Goal: Information Seeking & Learning: Learn about a topic

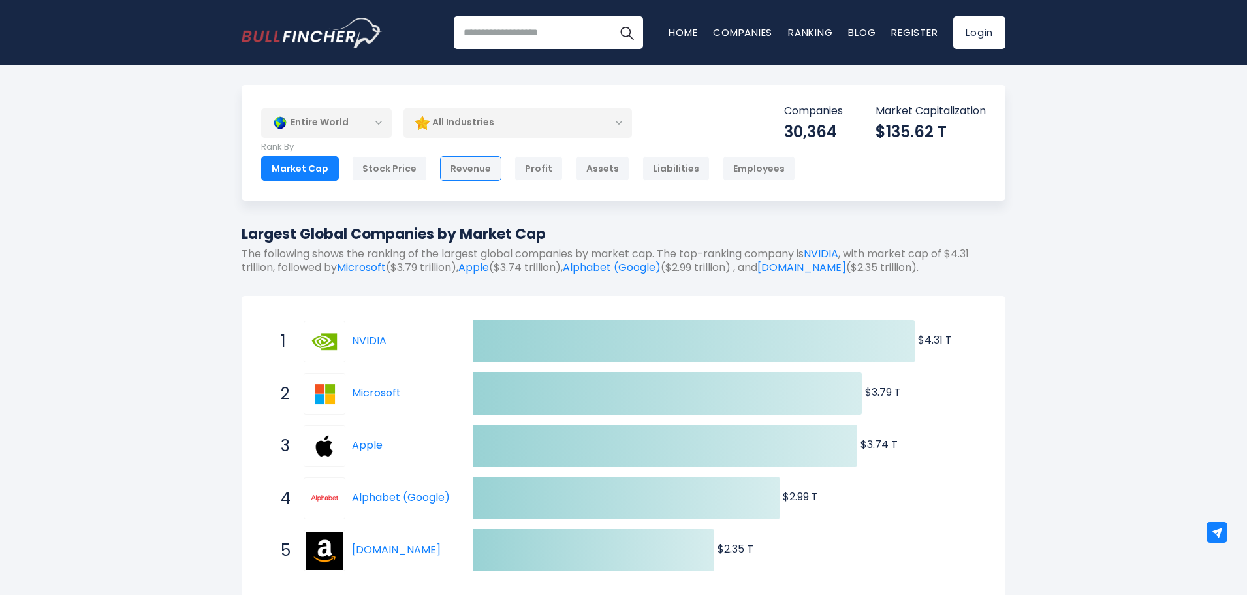
click at [455, 168] on div "Revenue" at bounding box center [470, 168] width 61 height 25
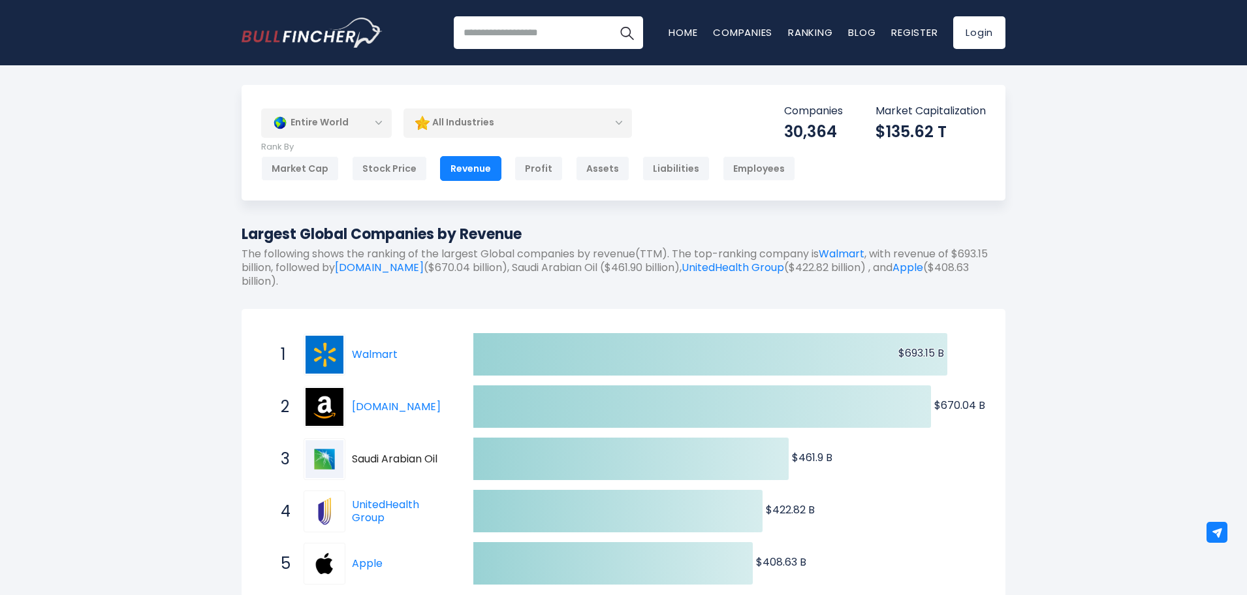
click at [468, 127] on div "All Industries" at bounding box center [517, 123] width 228 height 30
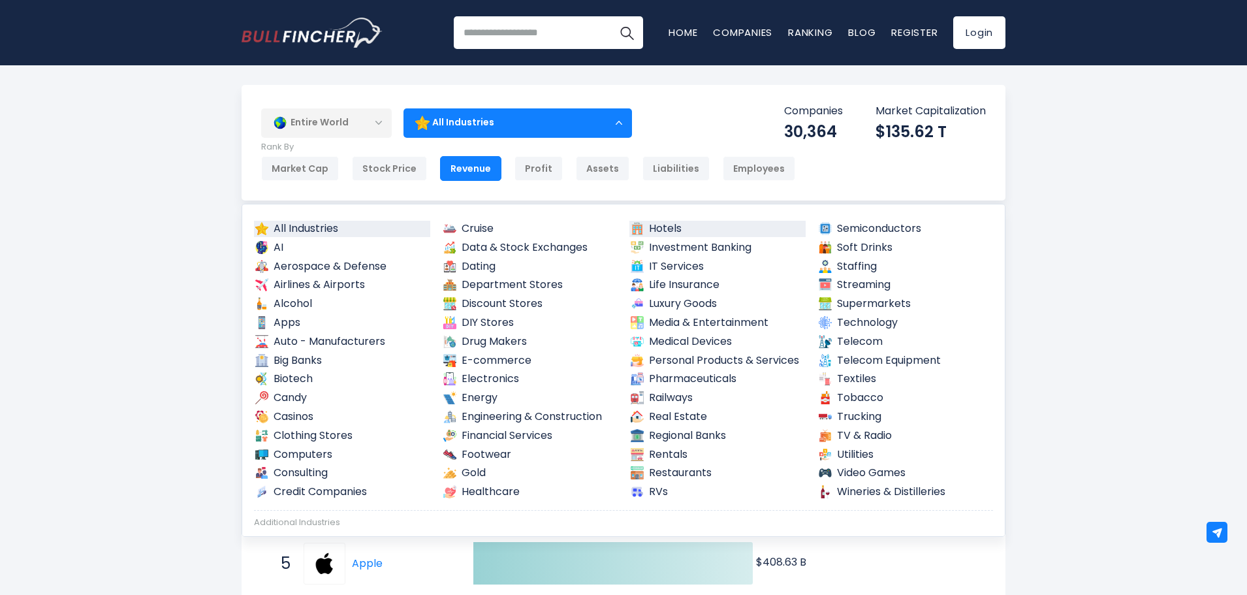
click at [671, 228] on link "Hotels" at bounding box center [717, 229] width 176 height 16
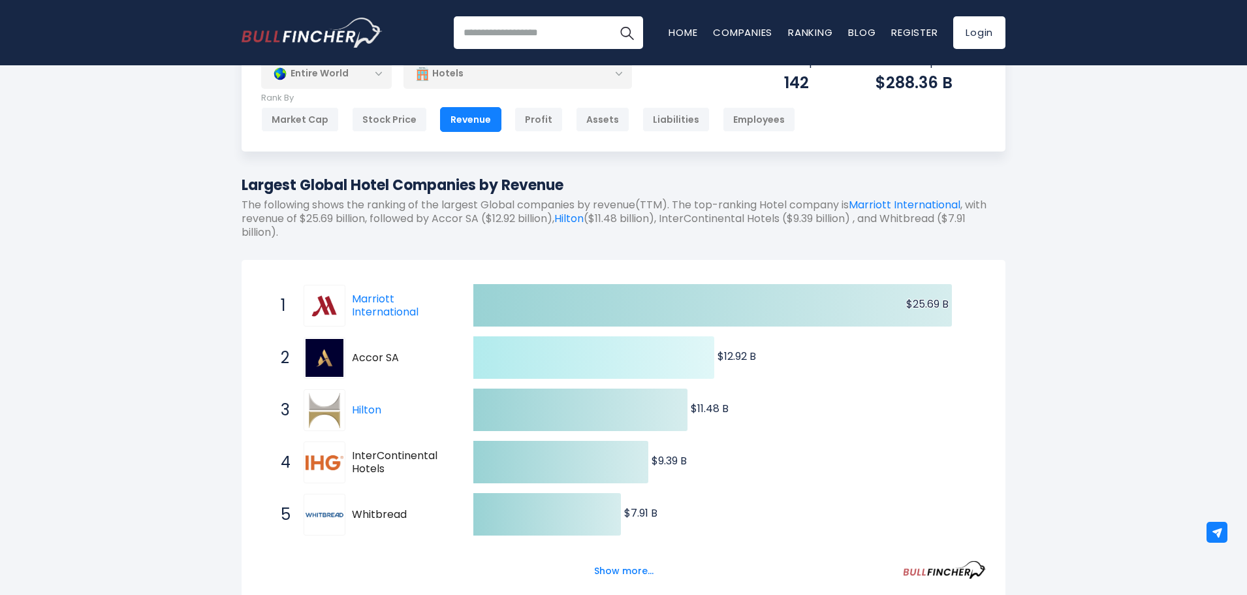
scroll to position [131, 0]
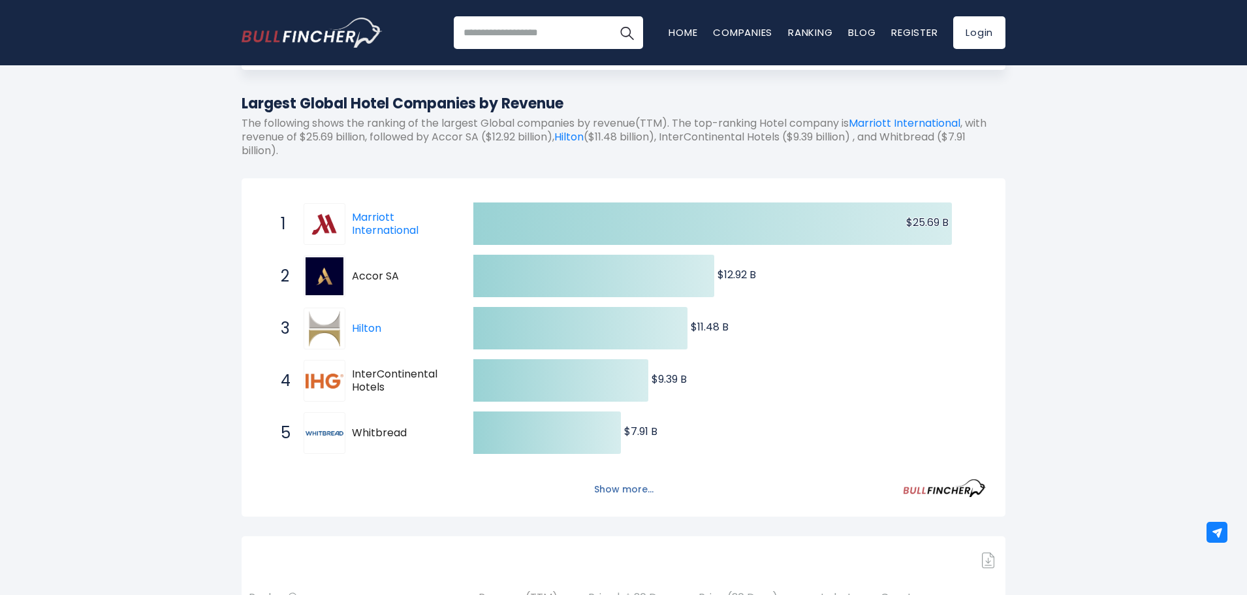
click at [623, 490] on button "Show more..." at bounding box center [623, 490] width 75 height 22
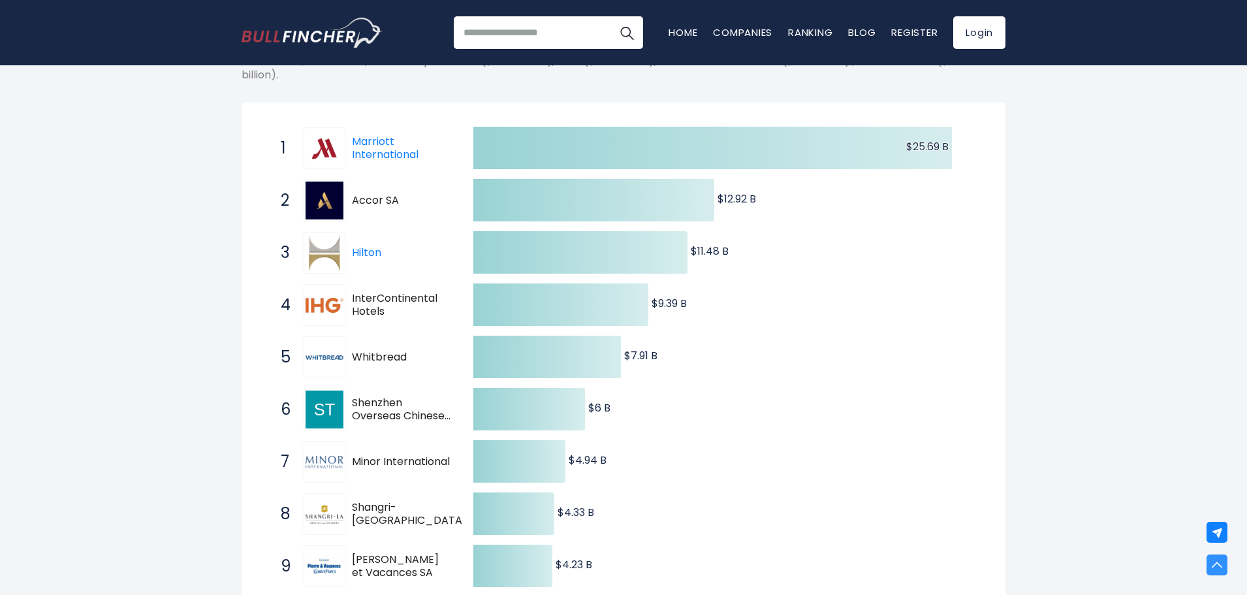
scroll to position [196, 0]
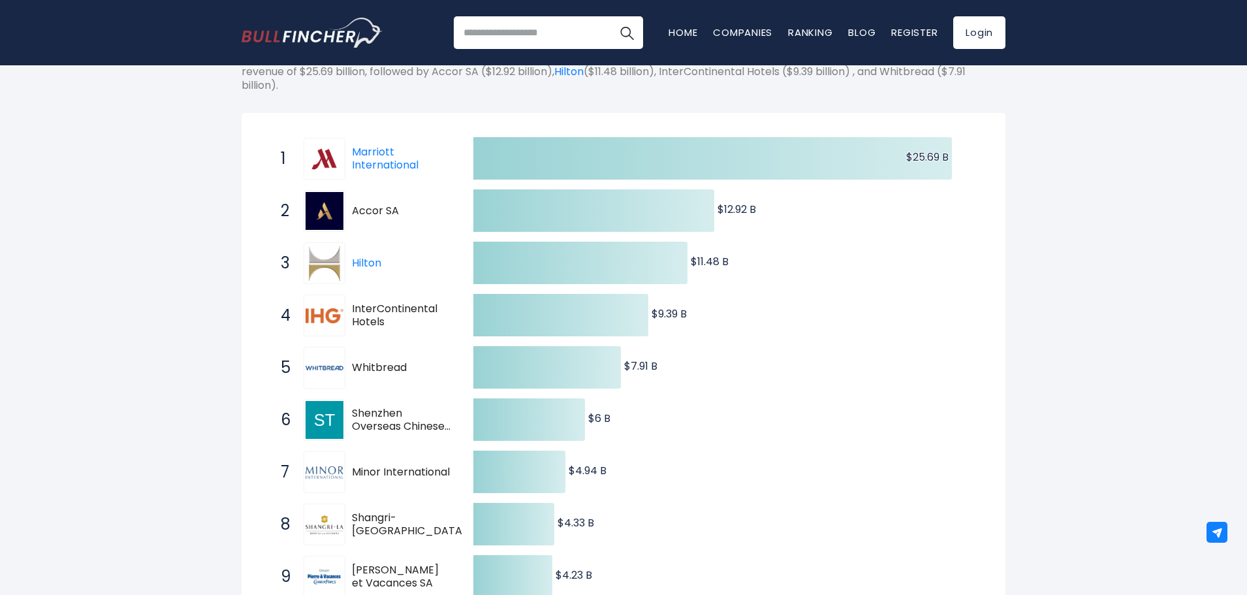
click at [876, 183] on icon "Created with Highcharts 12.1.2 $25.69 B ​ $25.69 B $12.92 B ​ $12.92 B $11.48 B…" at bounding box center [623, 394] width 725 height 522
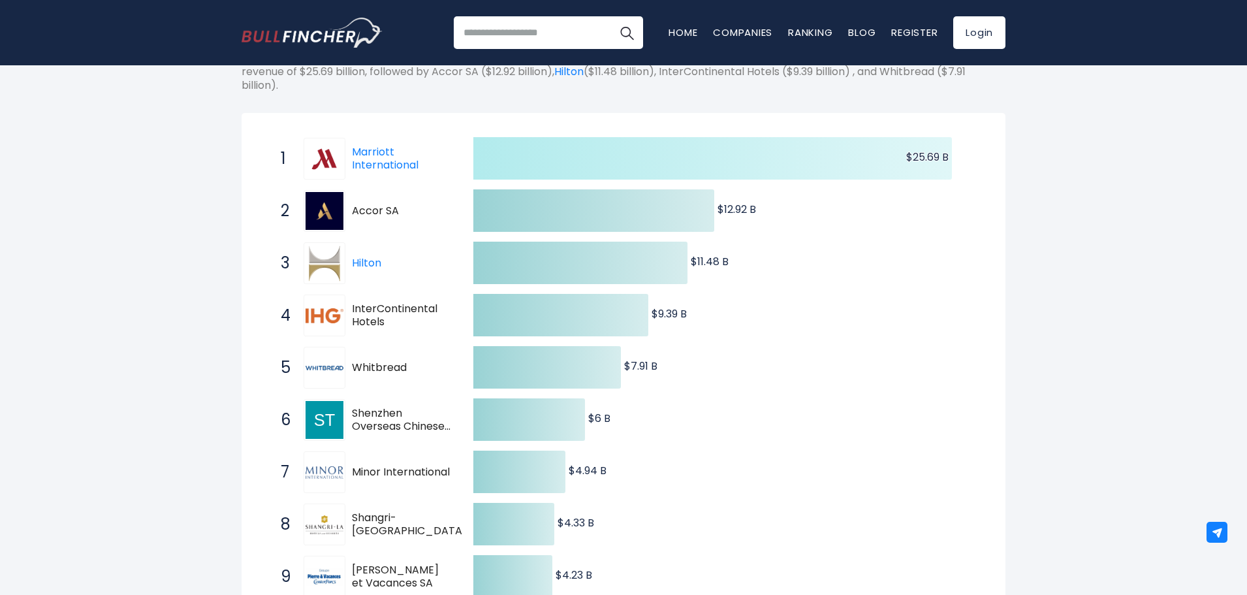
click at [925, 153] on text "$25.69 B ​ $25.69 B" at bounding box center [927, 156] width 42 height 15
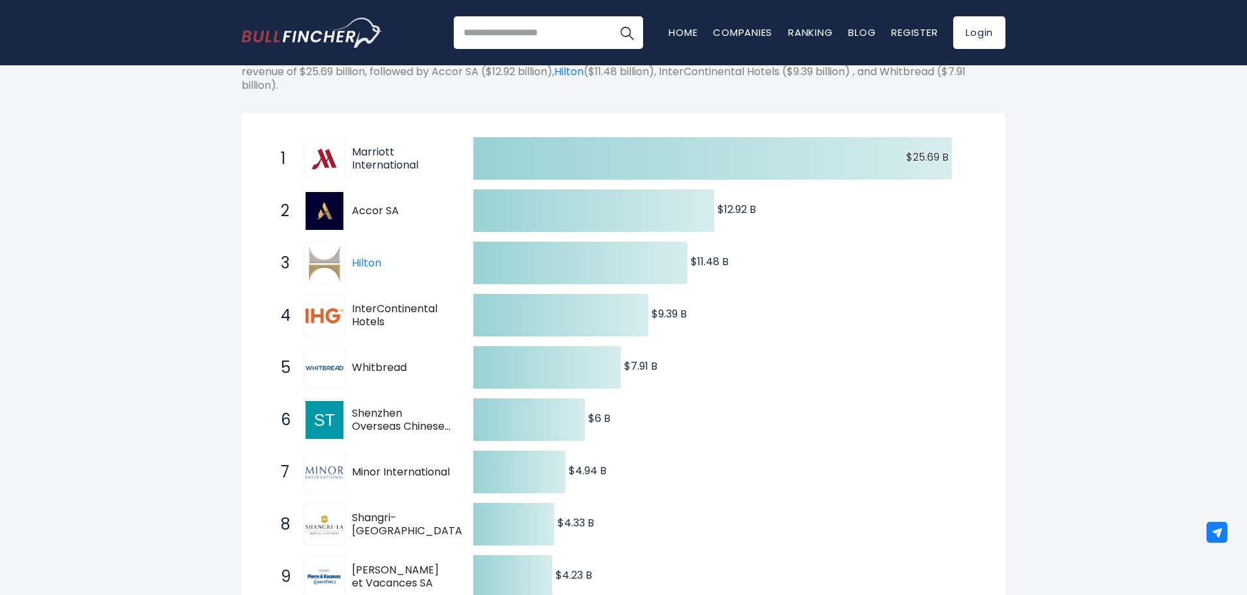
click at [353, 152] on link "Marriott International" at bounding box center [385, 158] width 67 height 29
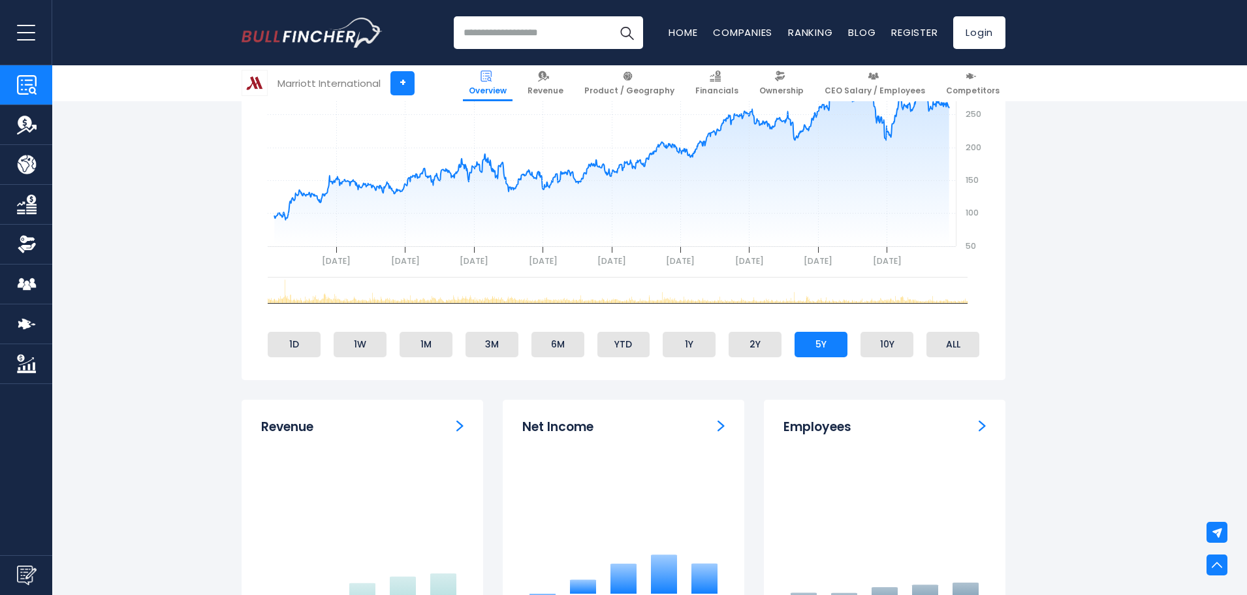
scroll to position [718, 0]
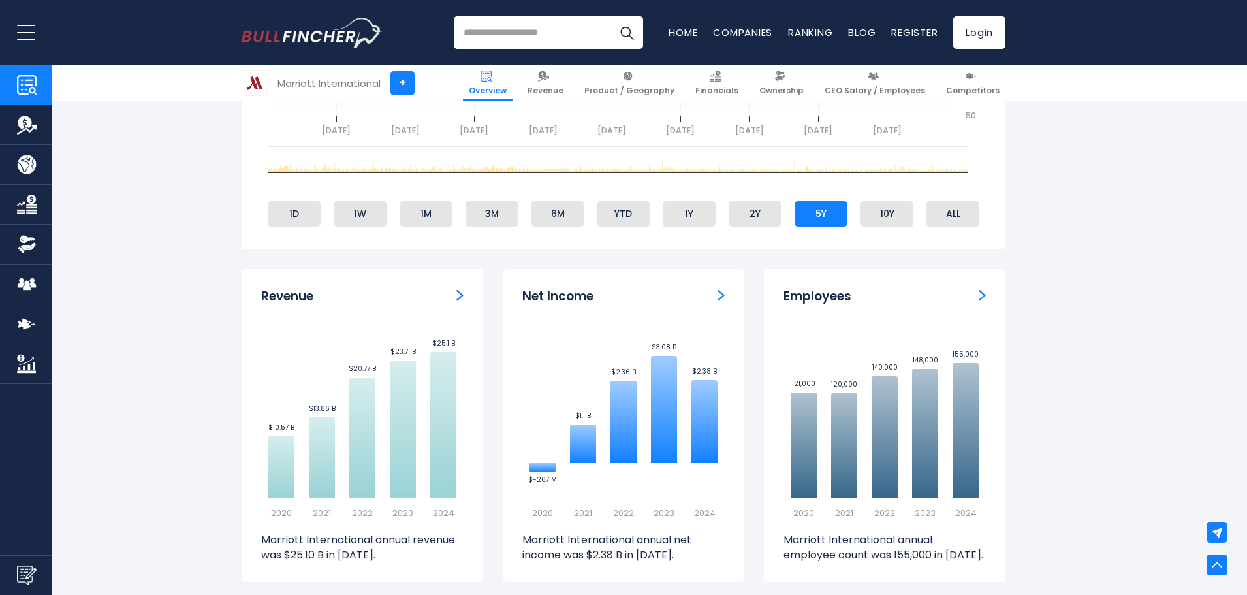
click at [458, 294] on img "Revenue" at bounding box center [459, 295] width 7 height 12
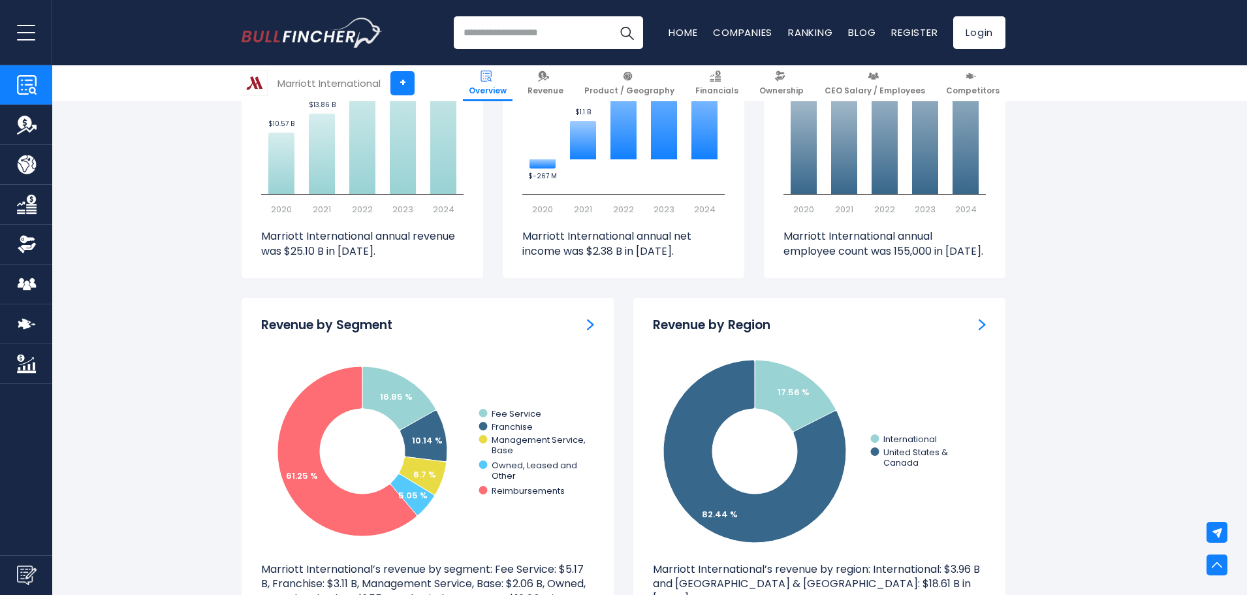
scroll to position [1044, 0]
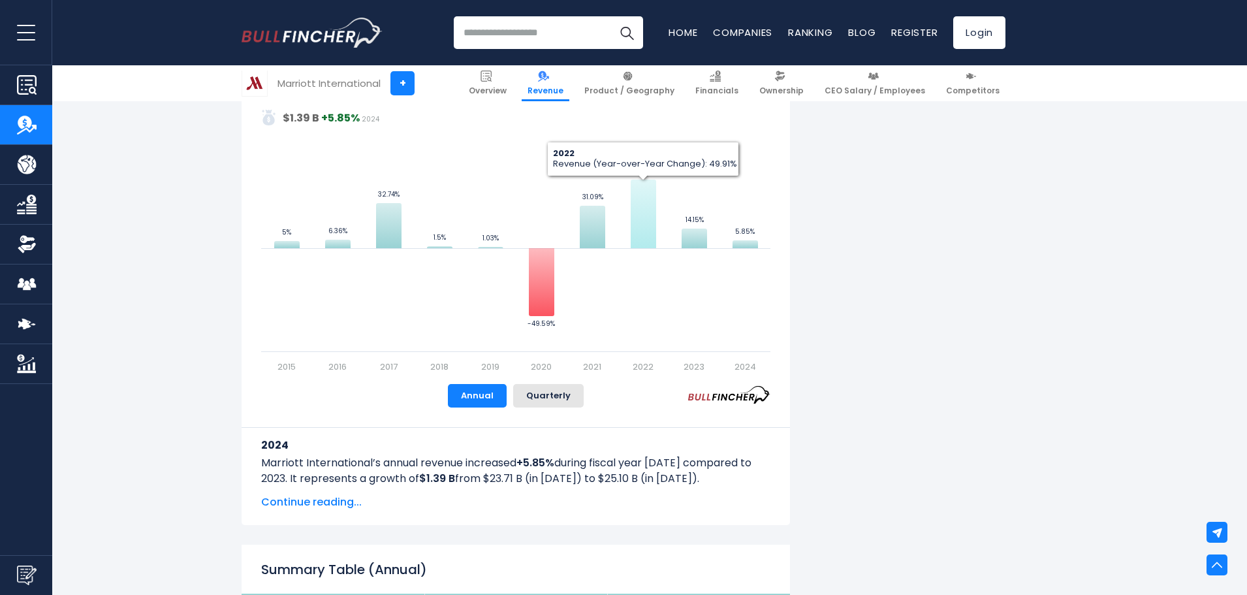
scroll to position [849, 0]
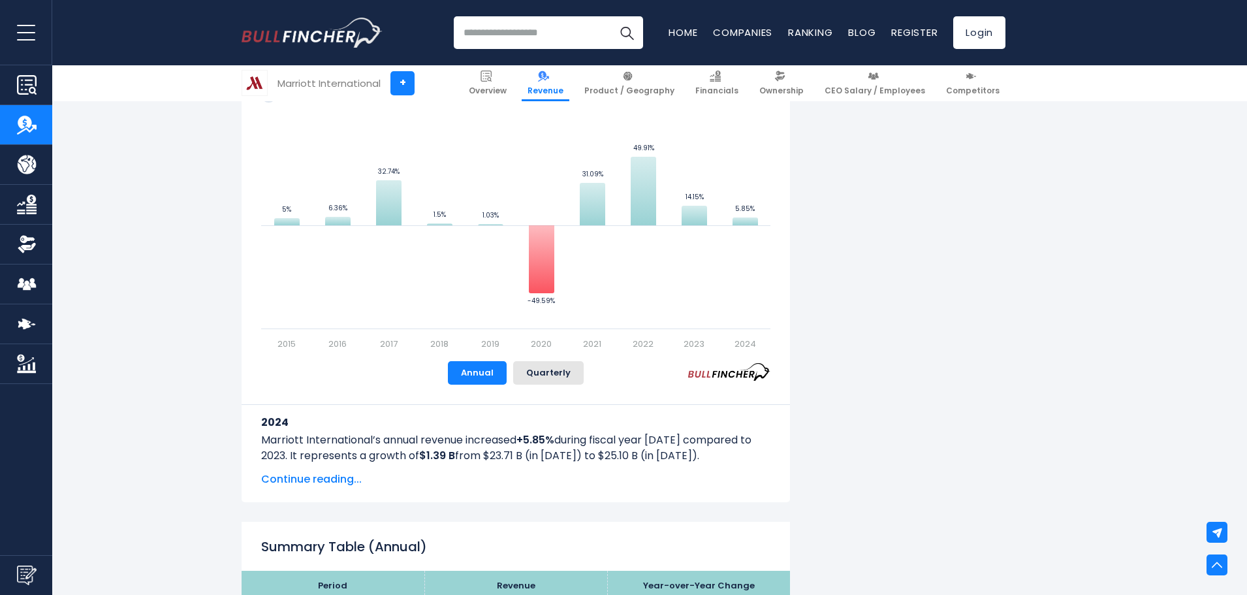
click at [343, 478] on span "Continue reading..." at bounding box center [515, 479] width 509 height 16
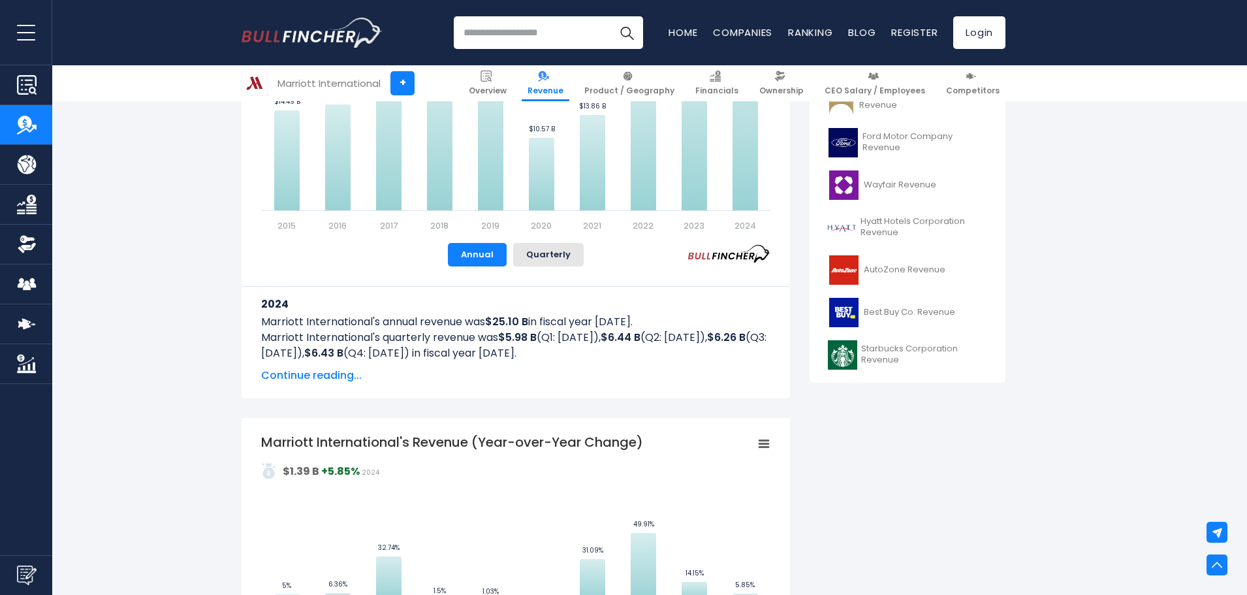
scroll to position [588, 0]
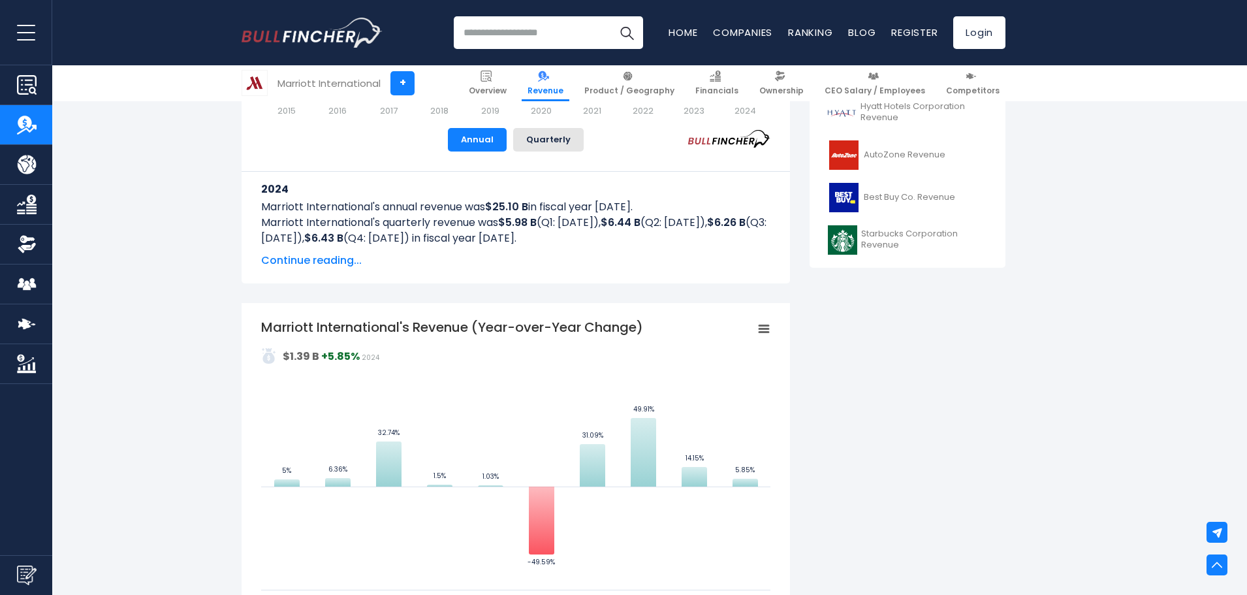
click at [29, 163] on img "Company Product/Geography" at bounding box center [27, 165] width 20 height 20
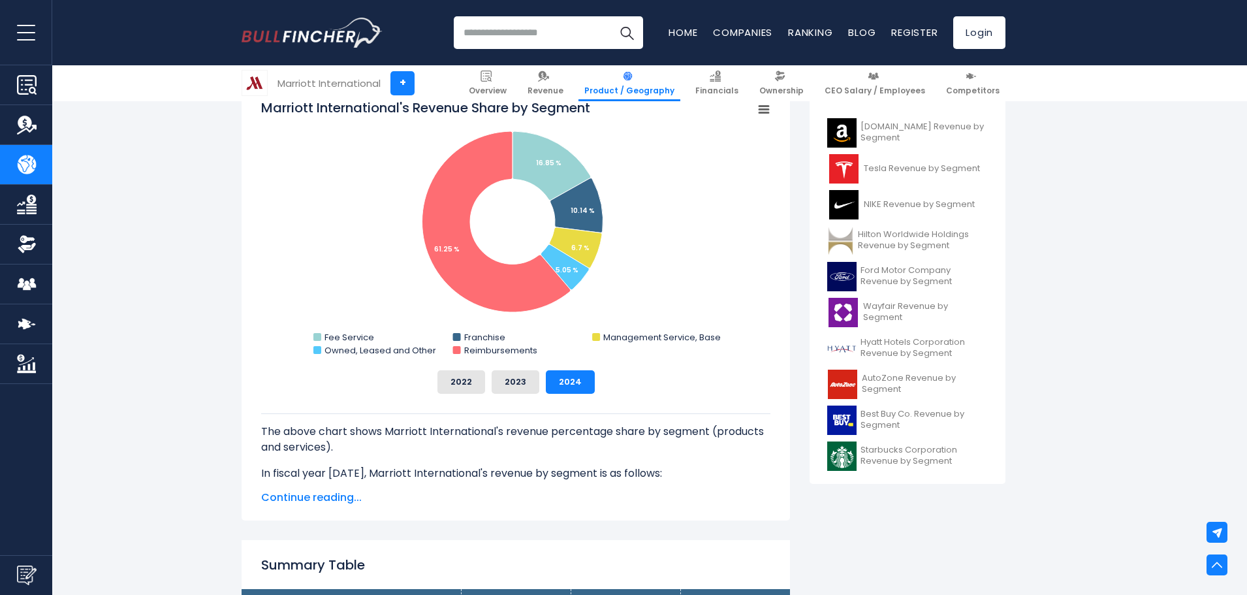
scroll to position [326, 0]
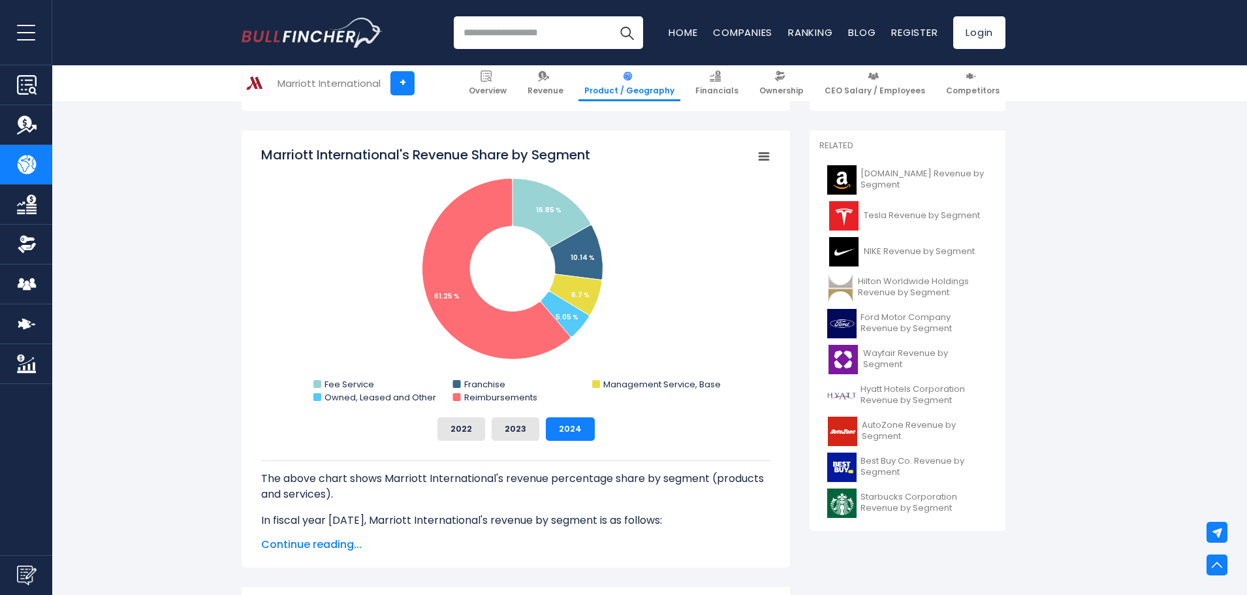
click at [764, 155] on rect "Marriott International's Revenue Share by Segment" at bounding box center [764, 157] width 18 height 18
click at [975, 83] on link "Competitors" at bounding box center [972, 83] width 65 height 36
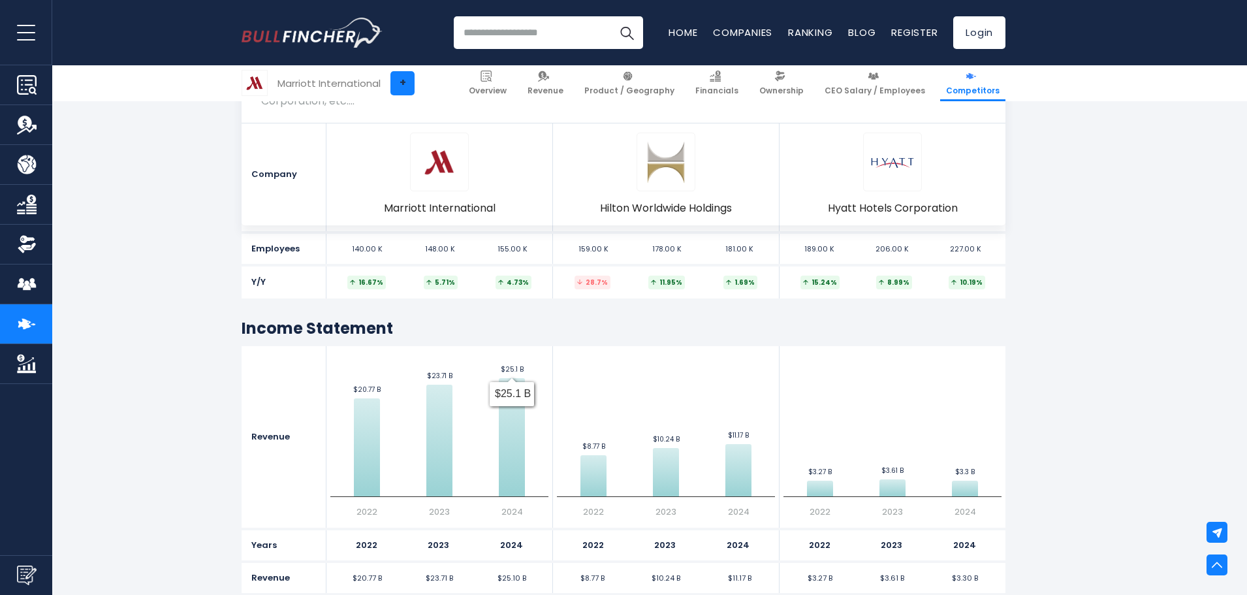
scroll to position [914, 0]
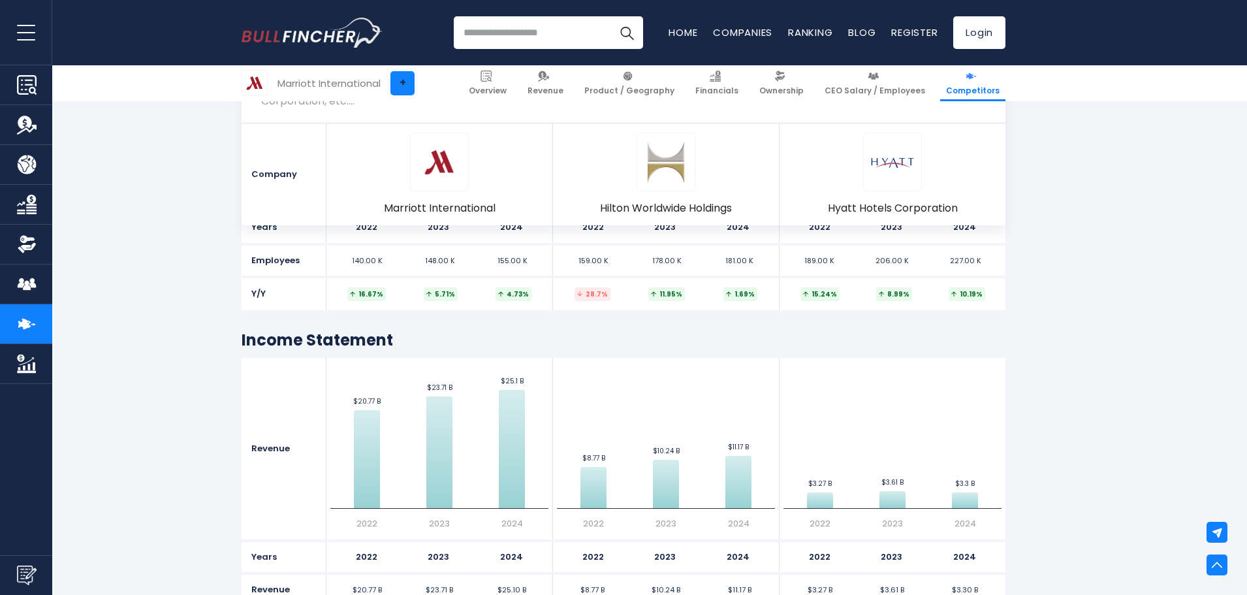
click at [401, 77] on link "+" at bounding box center [402, 83] width 24 height 24
click at [523, 36] on input "search" at bounding box center [548, 32] width 189 height 33
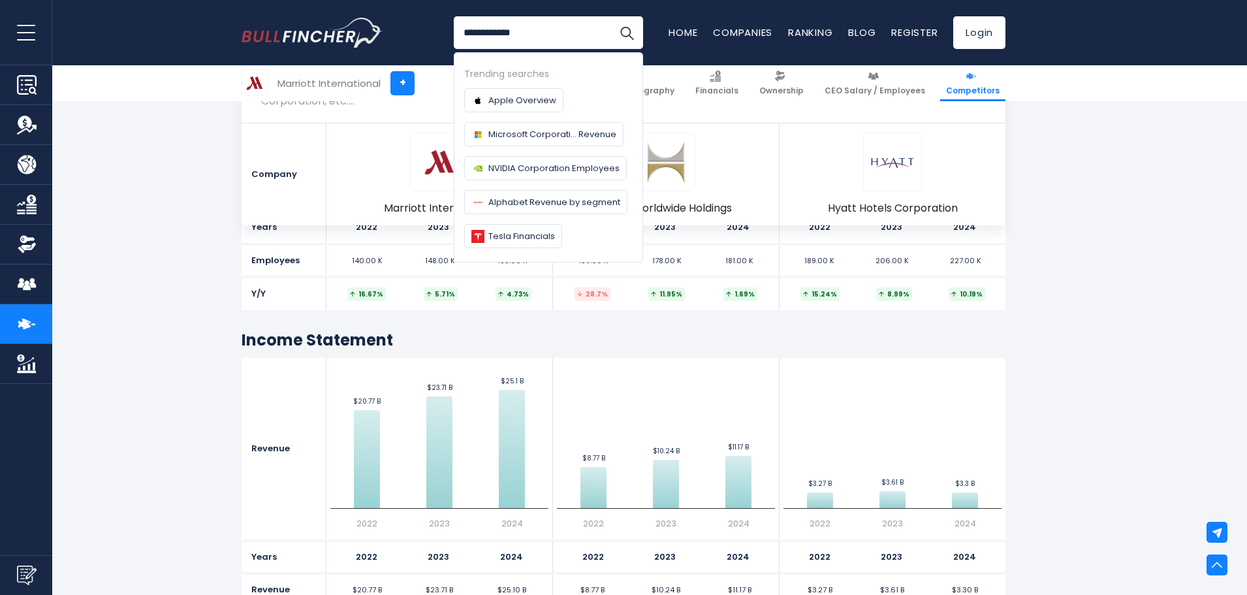
type input "**********"
click at [610, 16] on button "Search" at bounding box center [626, 32] width 33 height 33
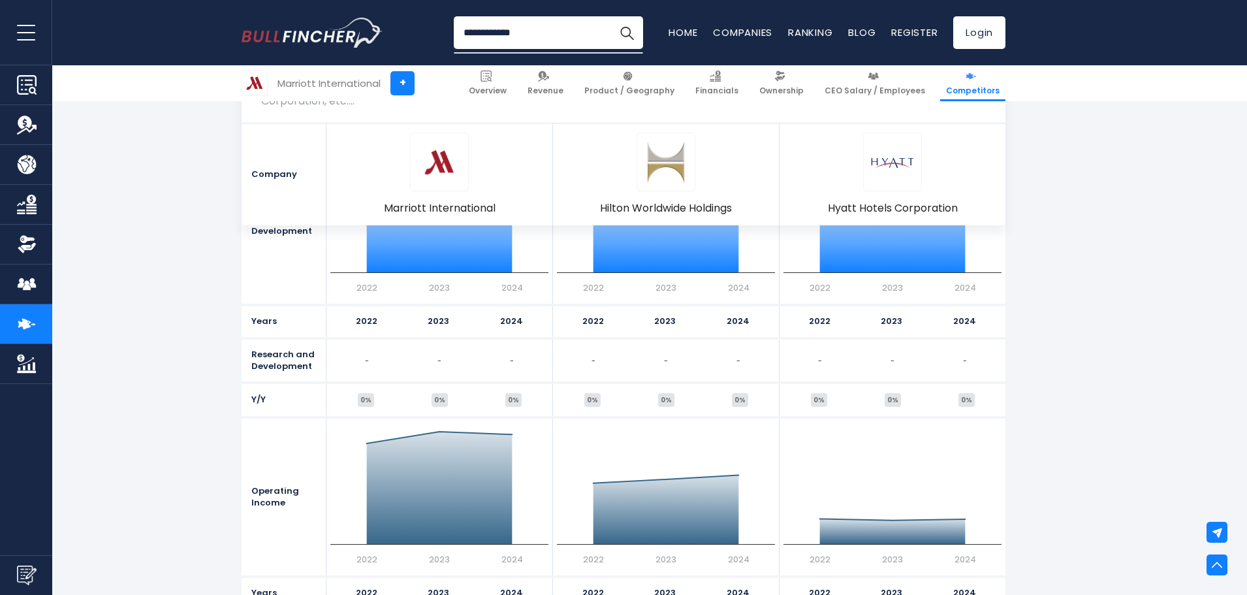
scroll to position [1958, 0]
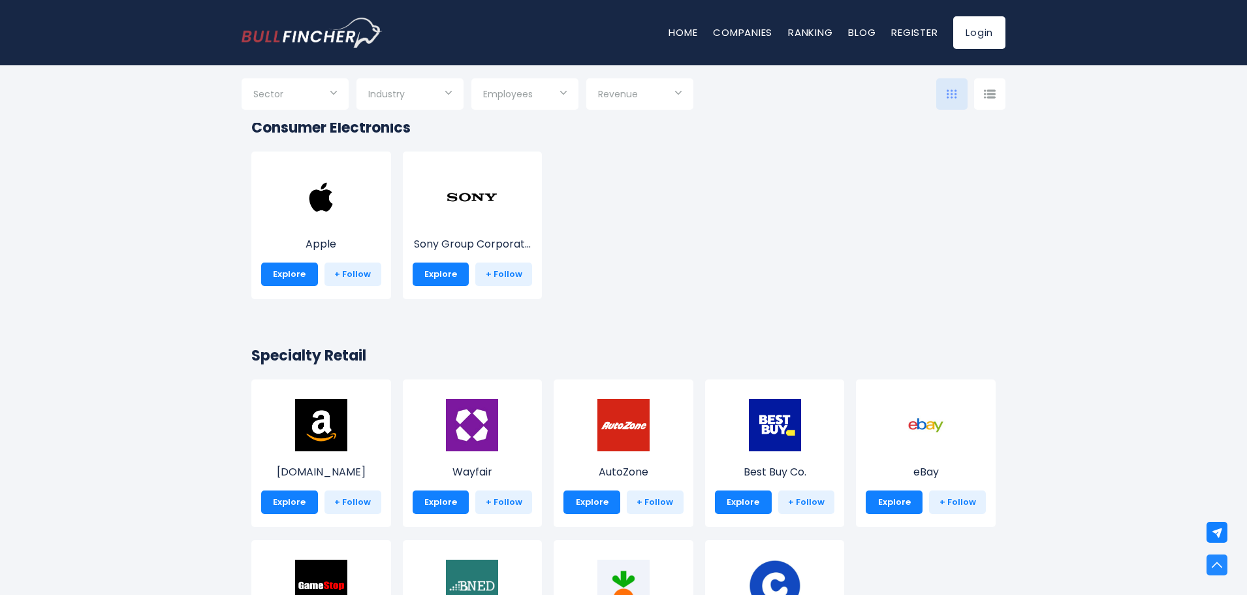
scroll to position [392, 0]
